Goal: Task Accomplishment & Management: Manage account settings

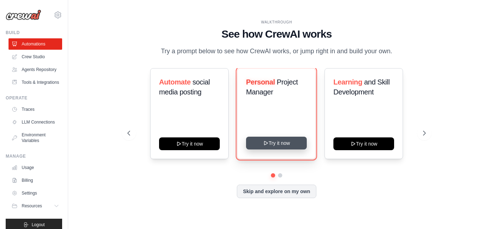
click at [282, 139] on button "Try it now" at bounding box center [276, 143] width 61 height 13
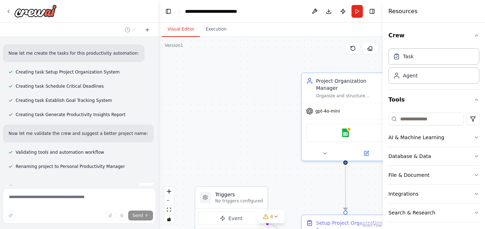
scroll to position [408, 0]
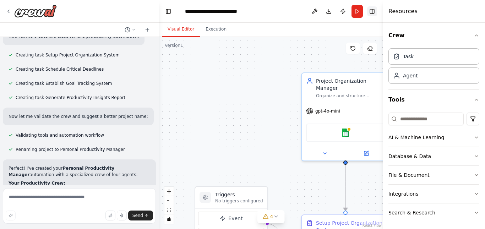
click at [373, 11] on button "Toggle Right Sidebar" at bounding box center [372, 11] width 10 height 10
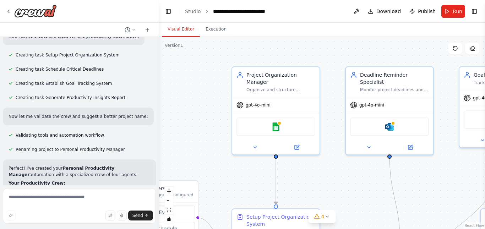
drag, startPoint x: 264, startPoint y: 70, endPoint x: 195, endPoint y: 64, distance: 69.9
click at [195, 64] on div ".deletable-edge-delete-btn { width: 20px; height: 20px; border: 0px solid #ffff…" at bounding box center [322, 133] width 326 height 192
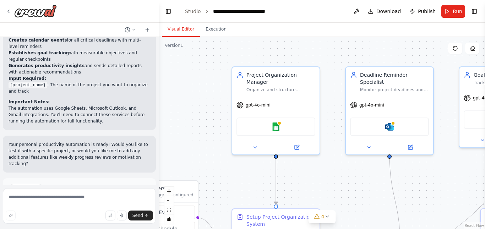
scroll to position [662, 0]
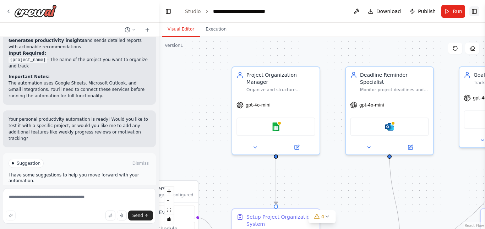
click at [473, 13] on button "Toggle Right Sidebar" at bounding box center [475, 11] width 10 height 10
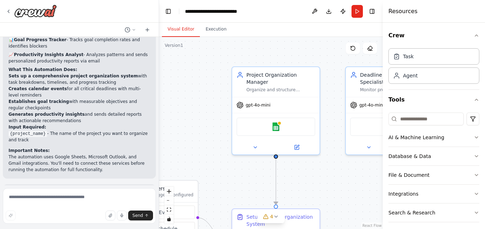
scroll to position [620, 0]
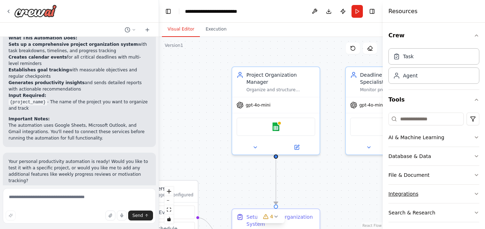
click at [408, 192] on div "Integrations" at bounding box center [404, 193] width 30 height 7
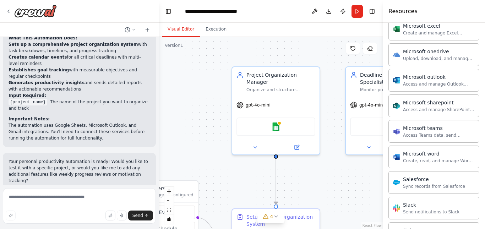
scroll to position [394, 0]
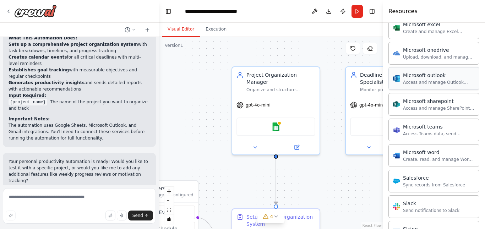
click at [431, 83] on div "Access and manage Outlook emails, calendar events, and contacts." at bounding box center [439, 83] width 72 height 6
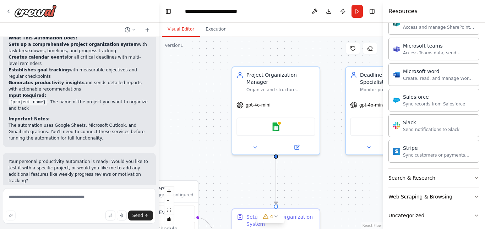
scroll to position [483, 0]
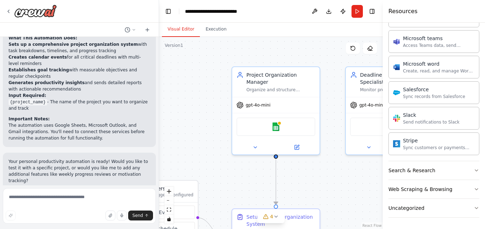
drag, startPoint x: 474, startPoint y: 144, endPoint x: 236, endPoint y: 157, distance: 238.8
click at [236, 157] on div ".deletable-edge-delete-btn { width: 20px; height: 20px; border: 0px solid #ffff…" at bounding box center [271, 133] width 224 height 192
click at [279, 121] on img at bounding box center [276, 125] width 9 height 9
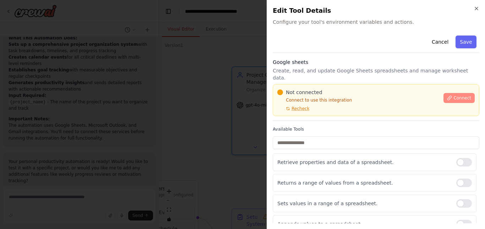
click at [457, 95] on span "Connect" at bounding box center [463, 98] width 18 height 6
click at [475, 6] on icon "button" at bounding box center [477, 9] width 6 height 6
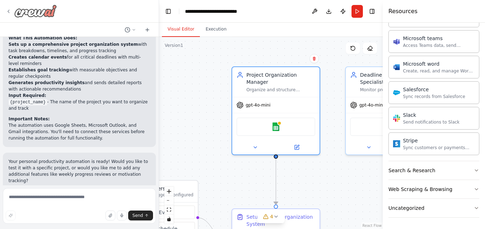
click at [21, 10] on img at bounding box center [35, 11] width 43 height 13
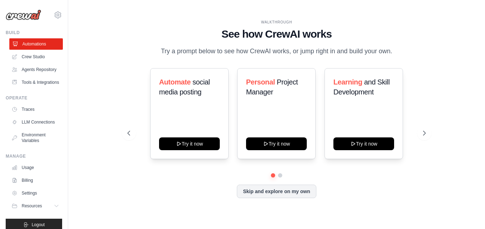
click at [45, 42] on link "Automations" at bounding box center [36, 43] width 54 height 11
click at [31, 58] on link "Crew Studio" at bounding box center [36, 56] width 54 height 11
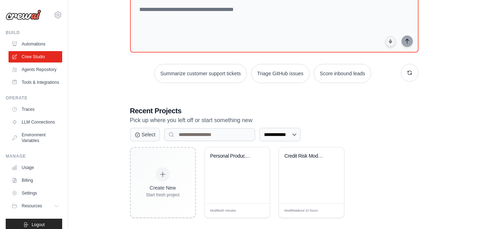
scroll to position [57, 0]
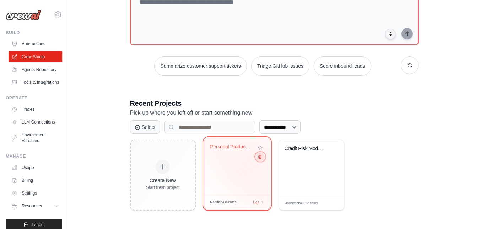
click at [259, 157] on icon at bounding box center [259, 157] width 3 height 4
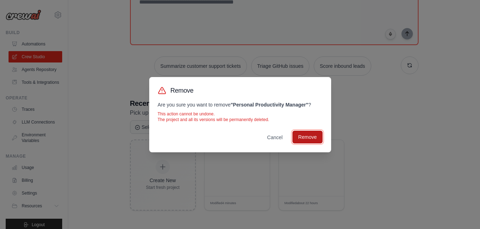
click at [303, 133] on button "Remove" at bounding box center [307, 137] width 30 height 13
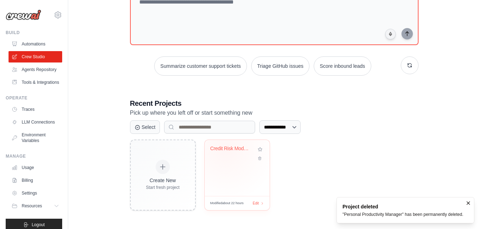
click at [225, 149] on div "Credit Risk Model Documentation & C..." at bounding box center [231, 149] width 43 height 6
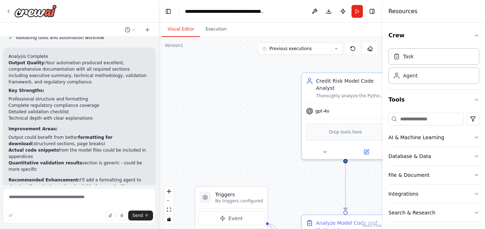
scroll to position [4750, 0]
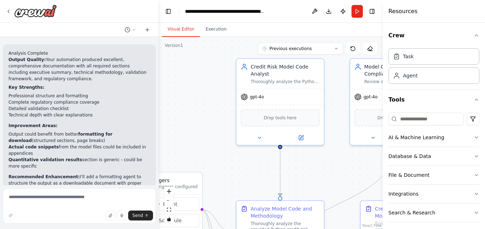
drag, startPoint x: 257, startPoint y: 127, endPoint x: 191, endPoint y: 113, distance: 66.9
click at [191, 113] on div ".deletable-edge-delete-btn { width: 20px; height: 20px; border: 0px solid #ffff…" at bounding box center [271, 133] width 224 height 192
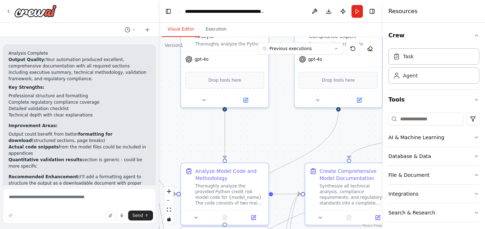
drag, startPoint x: 221, startPoint y: 163, endPoint x: 165, endPoint y: 126, distance: 67.0
click at [165, 126] on div ".deletable-edge-delete-btn { width: 20px; height: 20px; border: 0px solid #ffff…" at bounding box center [271, 133] width 224 height 192
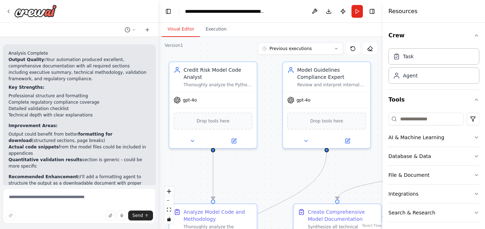
drag, startPoint x: 270, startPoint y: 135, endPoint x: 258, endPoint y: 176, distance: 42.5
click at [258, 176] on div ".deletable-edge-delete-btn { width: 20px; height: 20px; border: 0px solid #ffff…" at bounding box center [271, 133] width 224 height 192
click at [371, 10] on button "Toggle Right Sidebar" at bounding box center [372, 11] width 10 height 10
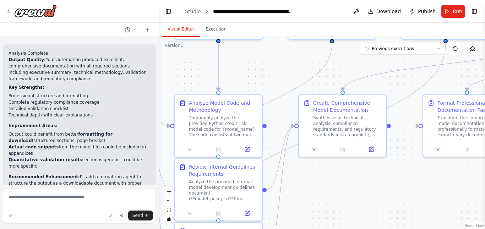
drag, startPoint x: 279, startPoint y: 169, endPoint x: 284, endPoint y: 60, distance: 109.2
click at [284, 60] on div ".deletable-edge-delete-btn { width: 20px; height: 20px; border: 0px solid #ffff…" at bounding box center [322, 133] width 326 height 192
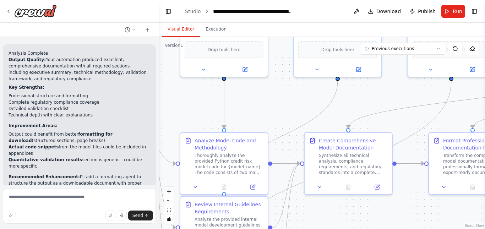
drag, startPoint x: 327, startPoint y: 179, endPoint x: 333, endPoint y: 217, distance: 38.1
click at [333, 217] on div ".deletable-edge-delete-btn { width: 20px; height: 20px; border: 0px solid #ffff…" at bounding box center [322, 133] width 326 height 192
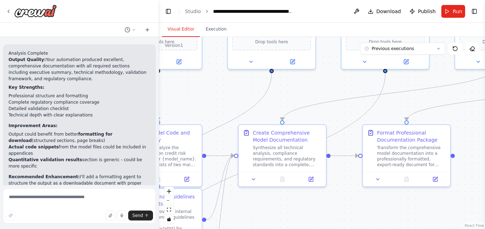
drag, startPoint x: 288, startPoint y: 95, endPoint x: 222, endPoint y: 87, distance: 66.6
click at [222, 87] on div ".deletable-edge-delete-btn { width: 20px; height: 20px; border: 0px solid #ffff…" at bounding box center [322, 133] width 326 height 192
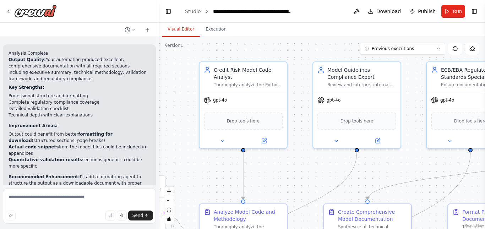
drag, startPoint x: 211, startPoint y: 90, endPoint x: 296, endPoint y: 169, distance: 116.4
click at [296, 169] on div ".deletable-edge-delete-btn { width: 20px; height: 20px; border: 0px solid #ffff…" at bounding box center [322, 133] width 326 height 192
click at [302, 173] on div ".deletable-edge-delete-btn { width: 20px; height: 20px; border: 0px solid #ffff…" at bounding box center [322, 133] width 326 height 192
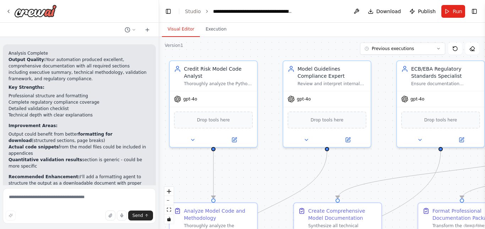
drag, startPoint x: 302, startPoint y: 173, endPoint x: 273, endPoint y: 172, distance: 29.9
click at [273, 172] on div ".deletable-edge-delete-btn { width: 20px; height: 20px; border: 0px solid #ffff…" at bounding box center [322, 133] width 326 height 192
click at [134, 30] on icon at bounding box center [134, 29] width 2 height 1
click at [134, 30] on div at bounding box center [79, 114] width 159 height 229
click at [360, 10] on button at bounding box center [356, 11] width 11 height 13
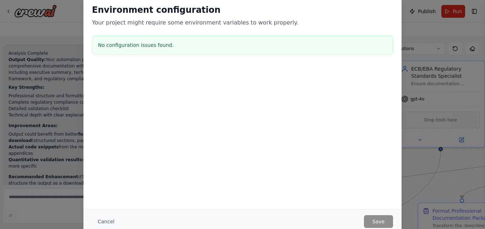
click at [420, 25] on div "Environment configuration Your project might require some environment variables…" at bounding box center [242, 114] width 485 height 229
click at [275, 87] on div at bounding box center [243, 101] width 318 height 71
click at [106, 220] on button "Cancel" at bounding box center [106, 221] width 28 height 13
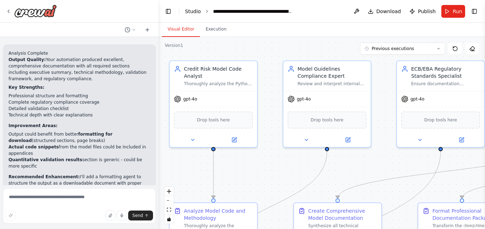
click at [190, 9] on link "Studio" at bounding box center [193, 12] width 16 height 6
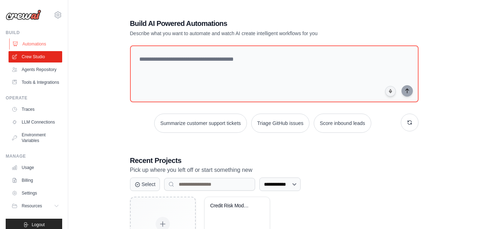
click at [27, 44] on link "Automations" at bounding box center [36, 43] width 54 height 11
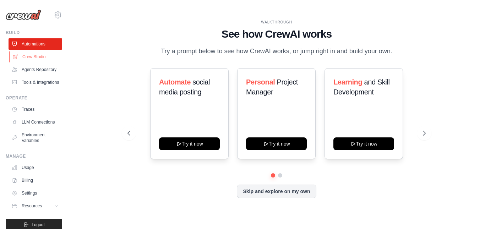
click at [35, 55] on link "Crew Studio" at bounding box center [36, 56] width 54 height 11
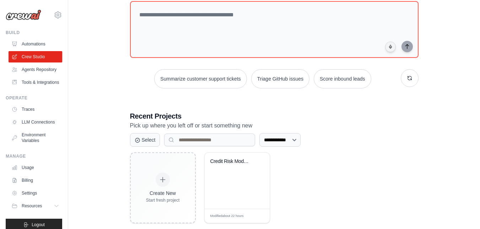
scroll to position [57, 0]
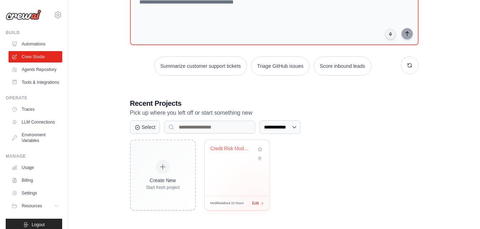
click at [254, 204] on span "Edit" at bounding box center [255, 203] width 7 height 6
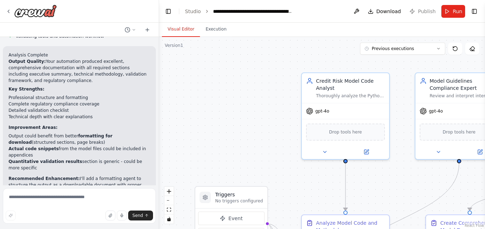
scroll to position [4750, 0]
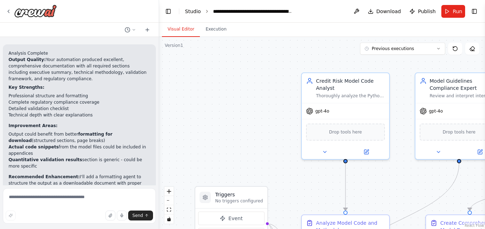
click at [194, 10] on link "Studio" at bounding box center [193, 12] width 16 height 6
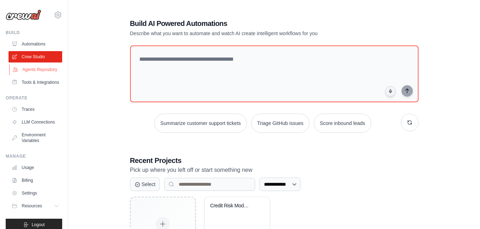
click at [27, 74] on link "Agents Repository" at bounding box center [36, 69] width 54 height 11
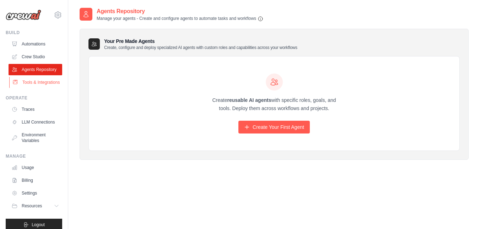
click at [27, 88] on link "Tools & Integrations" at bounding box center [36, 82] width 54 height 11
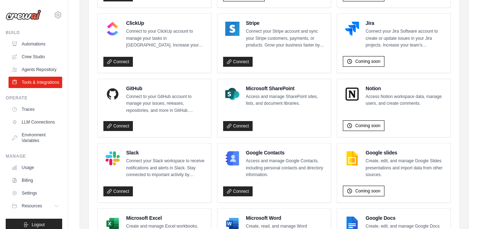
scroll to position [394, 0]
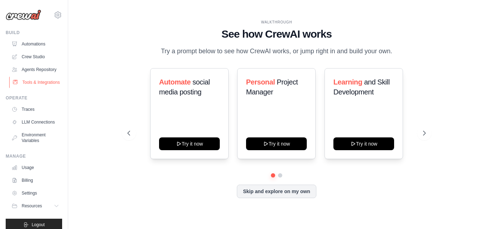
click at [23, 88] on link "Tools & Integrations" at bounding box center [36, 82] width 54 height 11
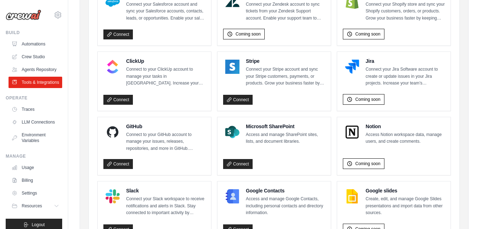
scroll to position [394, 0]
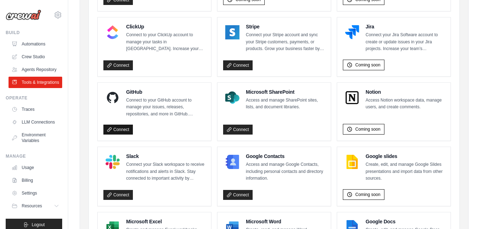
click at [121, 129] on link "Connect" at bounding box center [117, 130] width 29 height 10
click at [25, 15] on img at bounding box center [24, 15] width 36 height 11
click at [28, 128] on link "LLM Connections" at bounding box center [36, 122] width 54 height 11
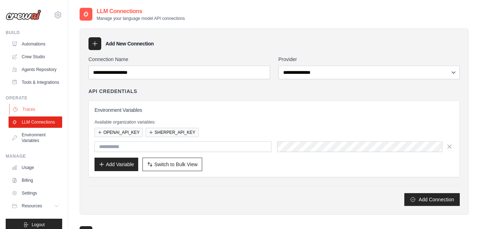
click at [28, 115] on link "Traces" at bounding box center [36, 109] width 54 height 11
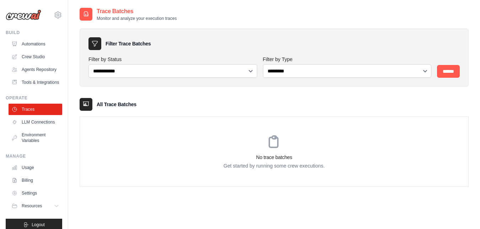
click at [28, 15] on img at bounding box center [24, 15] width 36 height 11
click at [54, 15] on icon at bounding box center [58, 15] width 9 height 9
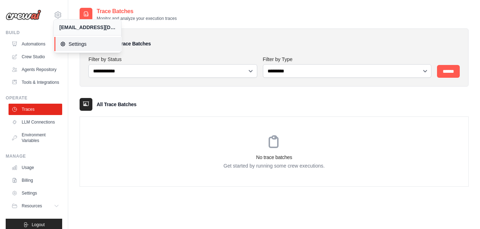
click at [77, 44] on span "Settings" at bounding box center [88, 44] width 56 height 7
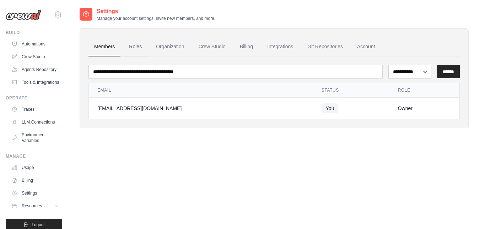
click at [133, 48] on link "Roles" at bounding box center [135, 46] width 24 height 19
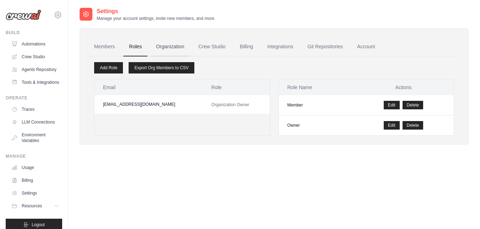
click at [174, 49] on link "Organization" at bounding box center [169, 46] width 39 height 19
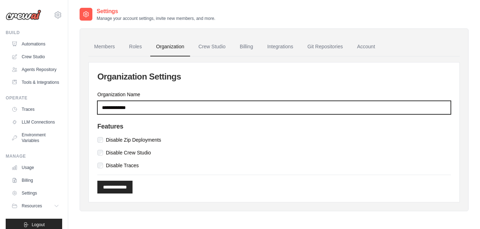
click at [140, 104] on input "**********" at bounding box center [274, 108] width 354 height 14
type input "*"
type input "********"
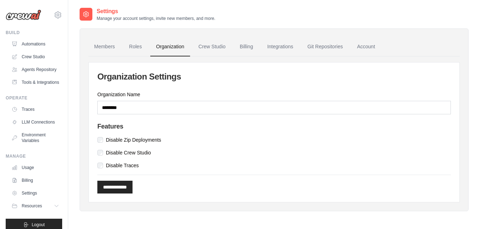
click at [198, 138] on div "Disable Zip Deployments" at bounding box center [274, 139] width 354 height 7
click at [125, 185] on input "**********" at bounding box center [114, 187] width 35 height 13
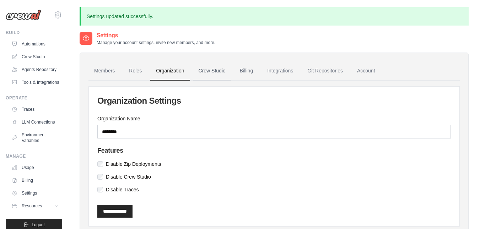
click at [210, 71] on link "Crew Studio" at bounding box center [212, 70] width 38 height 19
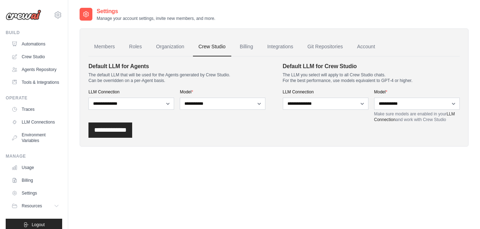
click at [210, 50] on link "Crew Studio" at bounding box center [212, 46] width 38 height 19
click at [167, 104] on select "**********" at bounding box center [131, 104] width 86 height 12
click at [259, 105] on select "**********" at bounding box center [223, 104] width 86 height 12
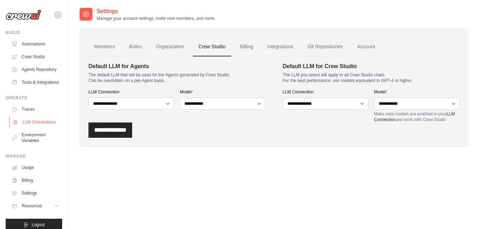
click at [29, 128] on link "LLM Connections" at bounding box center [36, 122] width 54 height 11
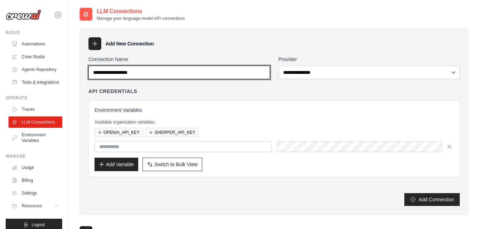
click at [246, 74] on input "Connection Name" at bounding box center [179, 73] width 182 height 14
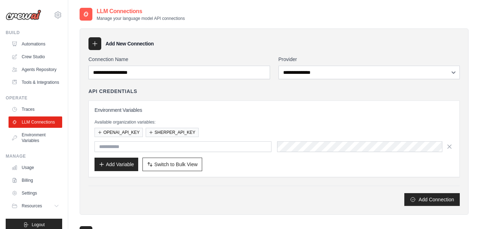
click at [258, 95] on div "API Credentials Environment Variables Available organization variables: OPENAI_…" at bounding box center [273, 133] width 371 height 90
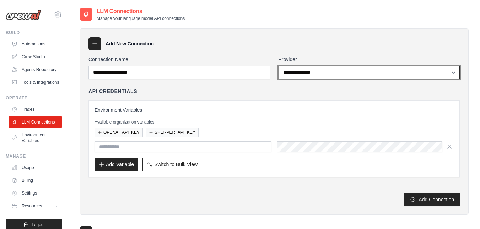
click at [453, 72] on select "**********" at bounding box center [370, 73] width 182 height 14
select select "******"
click at [279, 66] on select "**********" at bounding box center [370, 73] width 182 height 14
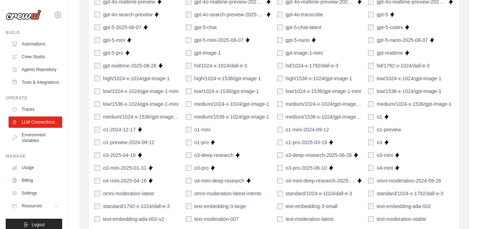
scroll to position [592, 0]
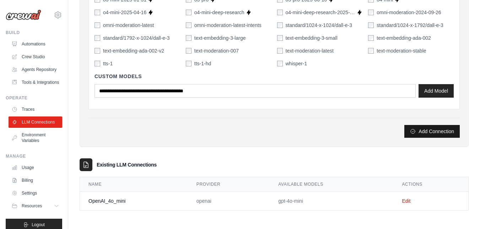
click at [432, 131] on button "Add Connection" at bounding box center [431, 131] width 55 height 13
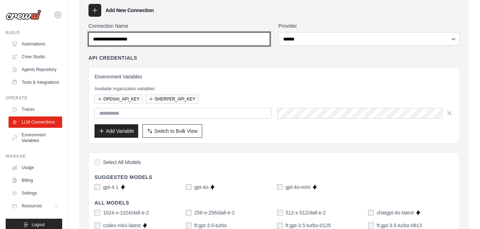
scroll to position [18, 0]
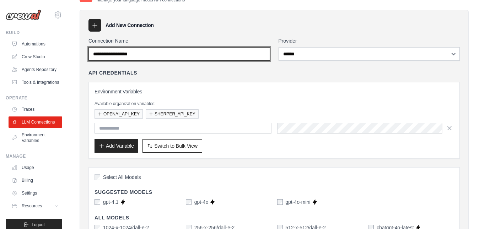
click at [236, 55] on input "Connection Name" at bounding box center [179, 54] width 182 height 14
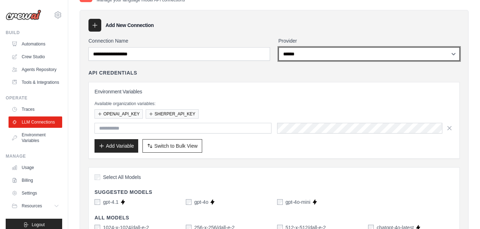
click at [452, 56] on select "**********" at bounding box center [370, 54] width 182 height 14
click at [279, 47] on select "**********" at bounding box center [370, 54] width 182 height 14
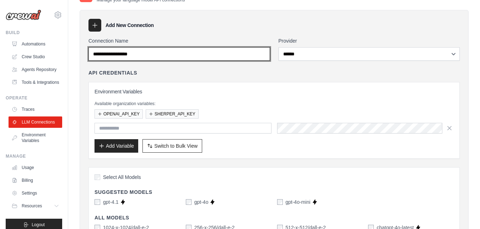
click at [220, 52] on input "Connection Name" at bounding box center [179, 54] width 182 height 14
type input "********"
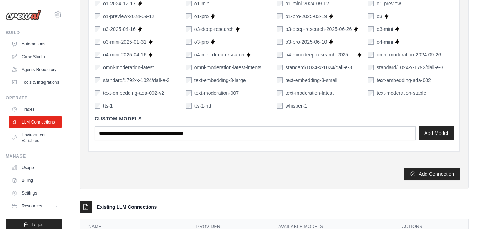
scroll to position [558, 0]
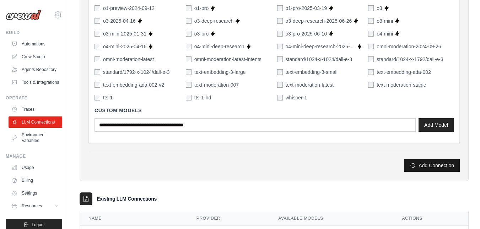
click at [425, 167] on button "Add Connection" at bounding box center [431, 165] width 55 height 13
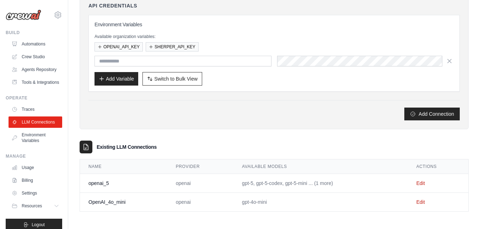
scroll to position [111, 0]
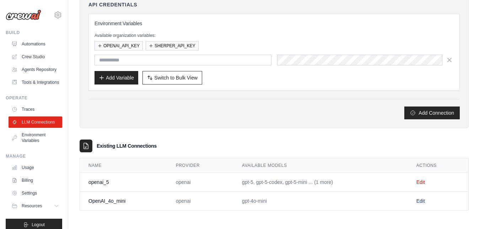
click at [424, 201] on link "Edit" at bounding box center [420, 201] width 9 height 6
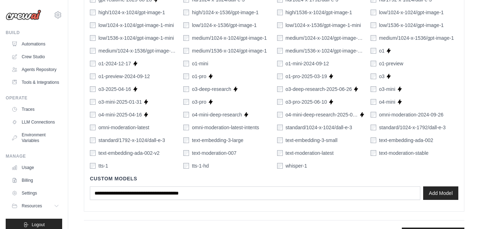
scroll to position [517, 0]
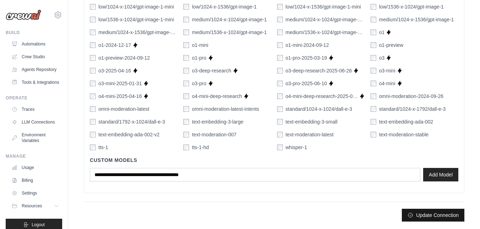
click at [421, 216] on button "Update Connection" at bounding box center [433, 215] width 63 height 13
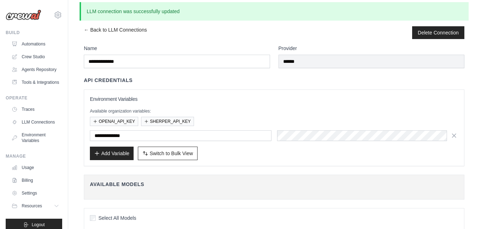
scroll to position [0, 0]
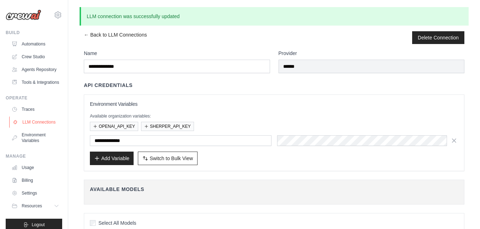
click at [31, 128] on link "LLM Connections" at bounding box center [36, 122] width 54 height 11
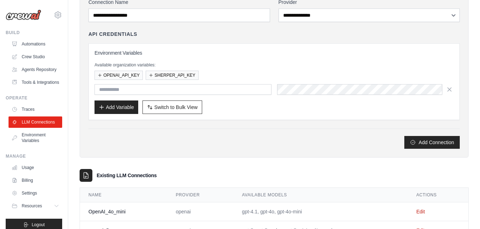
scroll to position [87, 0]
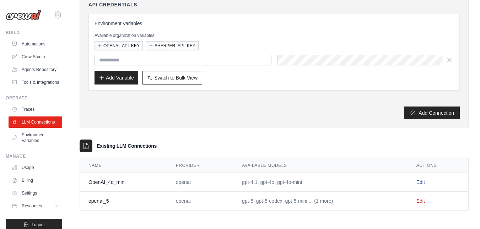
click at [422, 182] on link "Edit" at bounding box center [420, 182] width 9 height 6
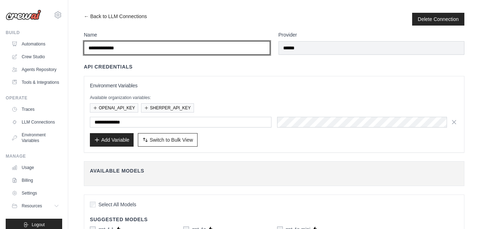
click at [129, 49] on input "**********" at bounding box center [177, 48] width 186 height 14
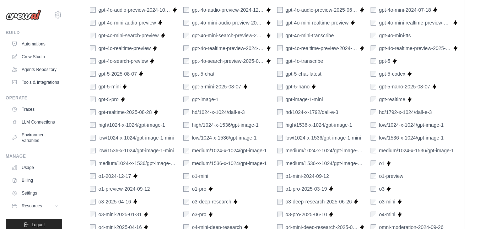
scroll to position [517, 0]
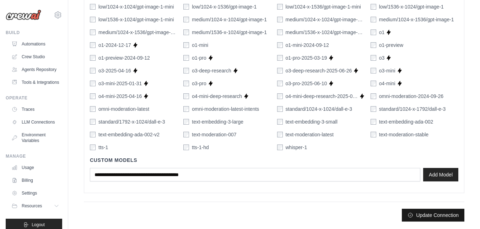
type input "********"
click at [435, 219] on button "Update Connection" at bounding box center [433, 215] width 63 height 13
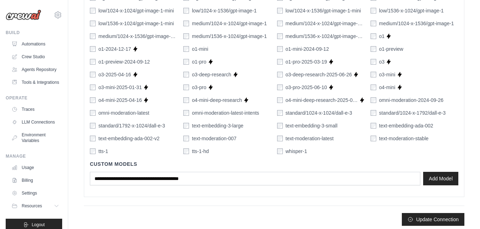
scroll to position [535, 0]
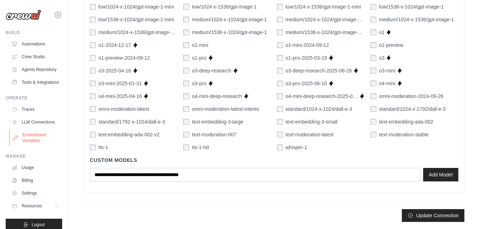
click at [28, 146] on link "Environment Variables" at bounding box center [36, 137] width 54 height 17
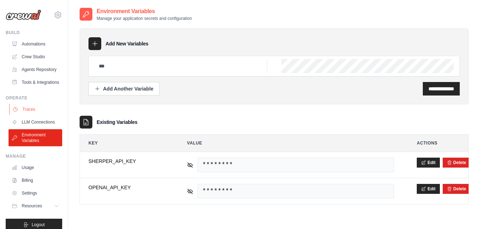
click at [28, 115] on link "Traces" at bounding box center [36, 109] width 54 height 11
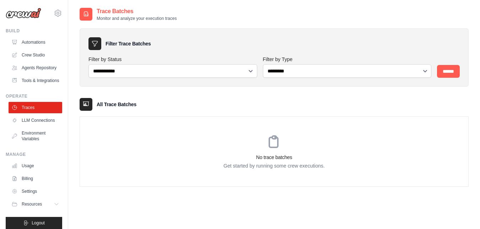
scroll to position [25, 0]
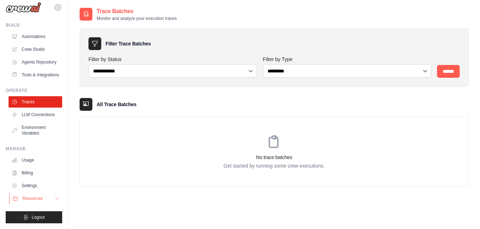
click at [36, 198] on span "Resources" at bounding box center [32, 199] width 20 height 6
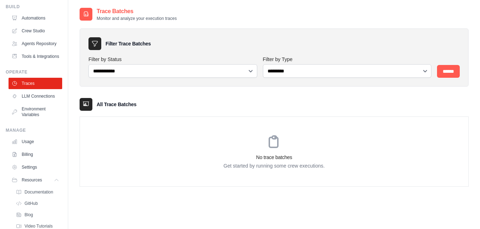
scroll to position [70, 0]
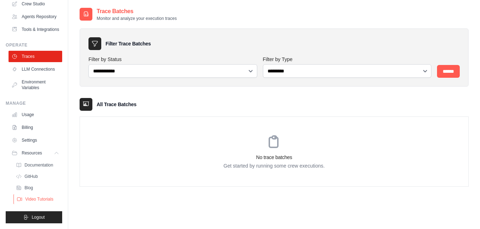
click at [34, 196] on link "Video Tutorials" at bounding box center [38, 199] width 49 height 10
click at [27, 215] on button "Logout" at bounding box center [34, 217] width 56 height 12
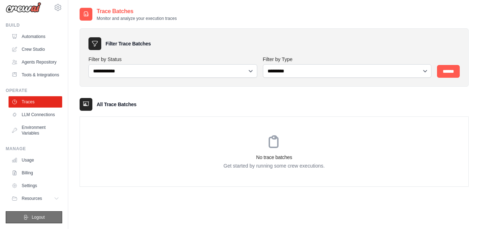
scroll to position [25, 0]
